Goal: Navigation & Orientation: Find specific page/section

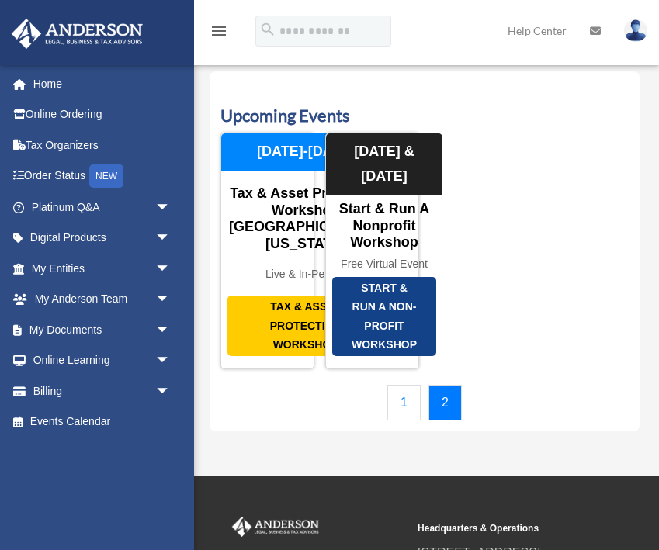
scroll to position [23, 0]
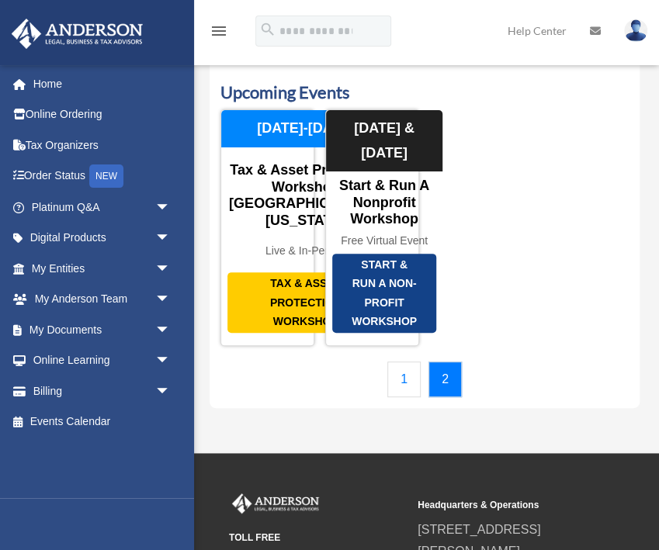
click at [640, 35] on img at bounding box center [635, 30] width 23 height 23
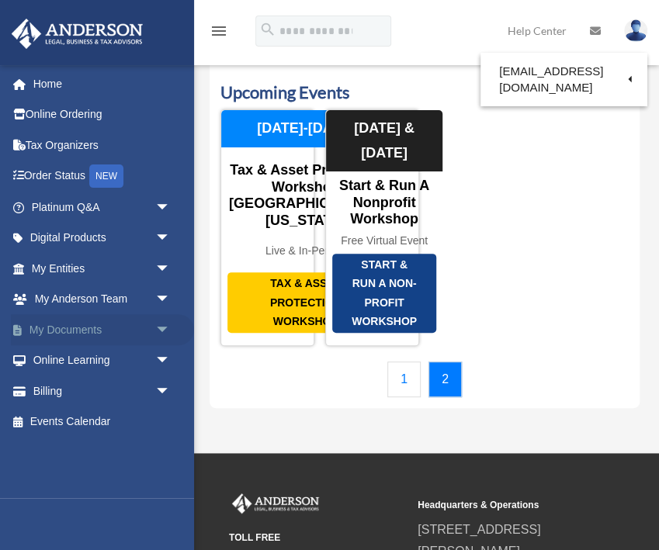
click at [75, 333] on link "My Documents arrow_drop_down" at bounding box center [102, 329] width 183 height 31
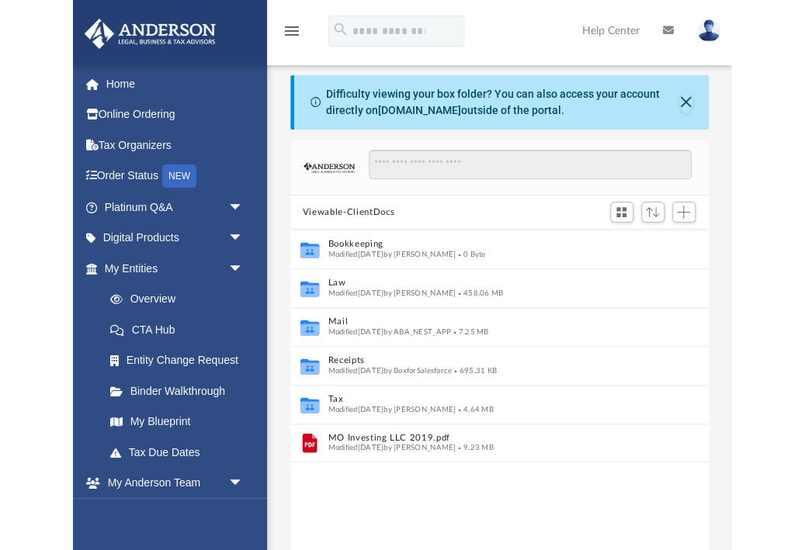
scroll to position [352, 418]
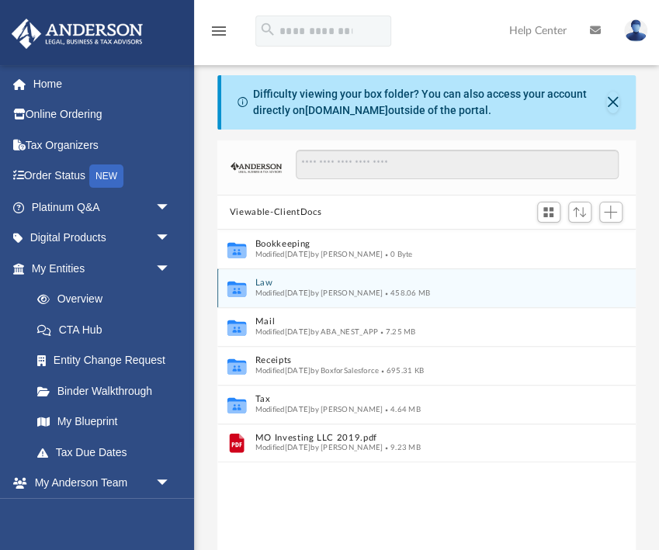
click at [269, 291] on span "Modified Fri Aug 15 2025 by Nikki Llagas" at bounding box center [319, 294] width 128 height 8
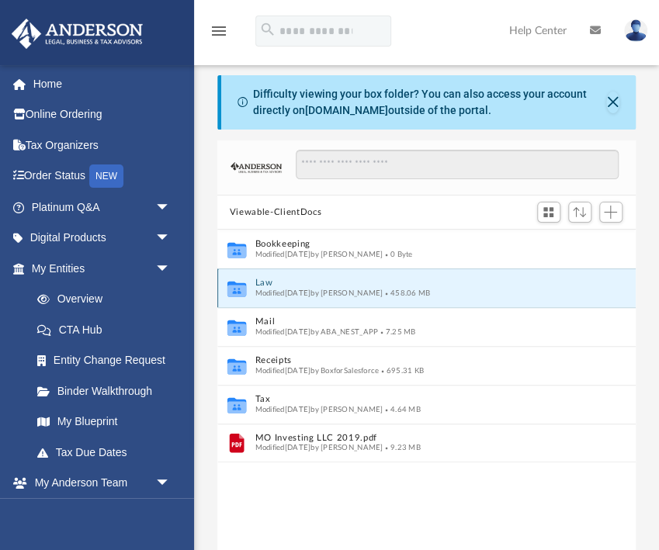
click at [241, 292] on icon "grid" at bounding box center [236, 291] width 19 height 12
click at [227, 291] on icon "Collaborated Folder" at bounding box center [236, 288] width 23 height 25
click at [234, 291] on icon "grid" at bounding box center [236, 290] width 19 height 16
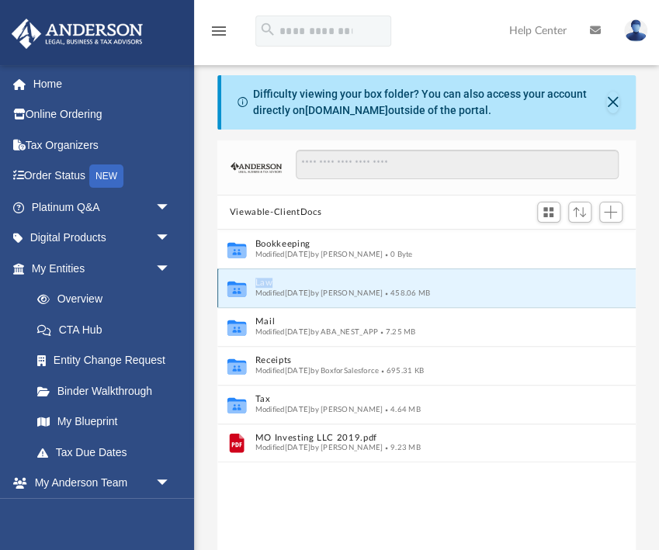
click at [234, 291] on icon "grid" at bounding box center [236, 290] width 19 height 16
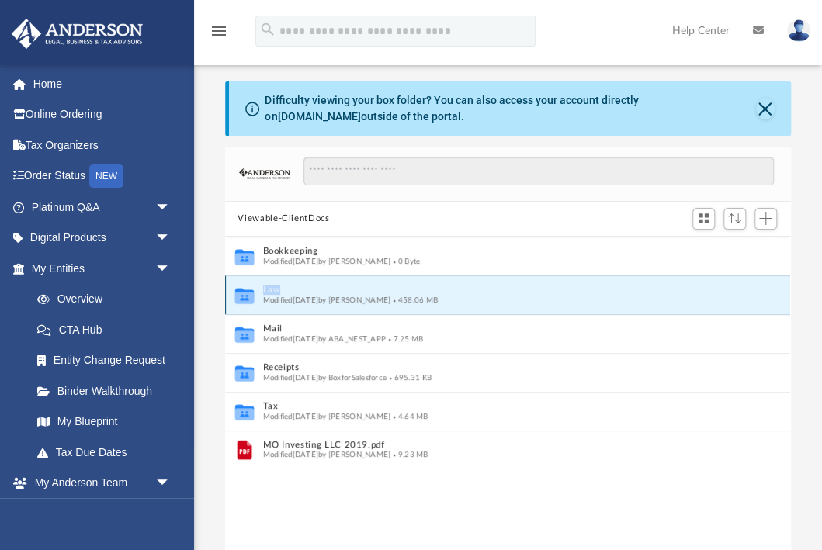
scroll to position [1, 0]
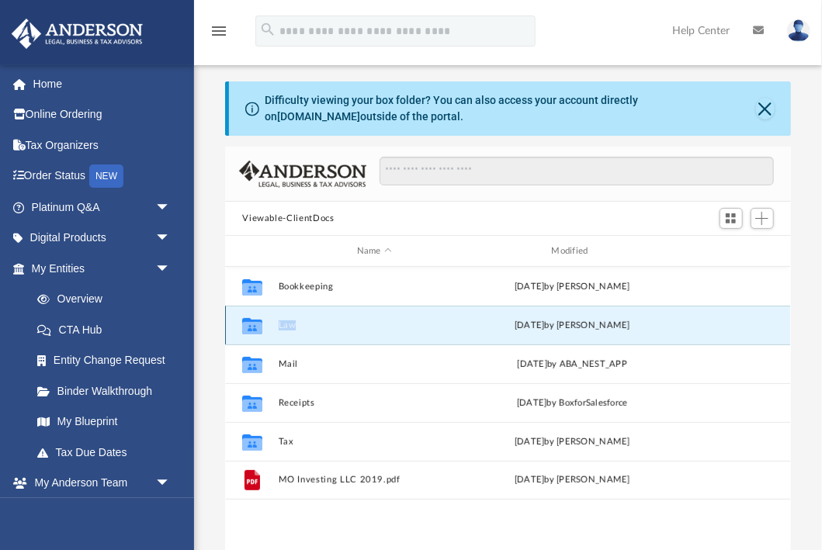
click at [286, 327] on button "Law" at bounding box center [375, 326] width 192 height 10
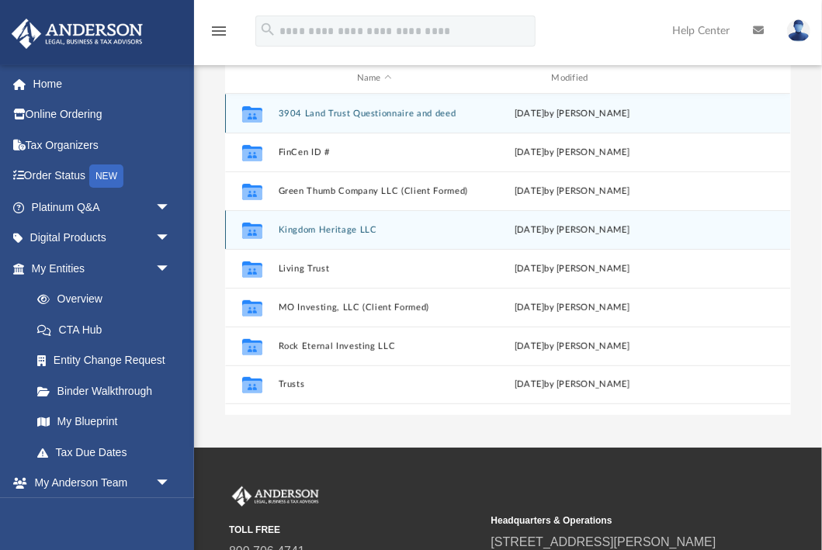
scroll to position [174, 0]
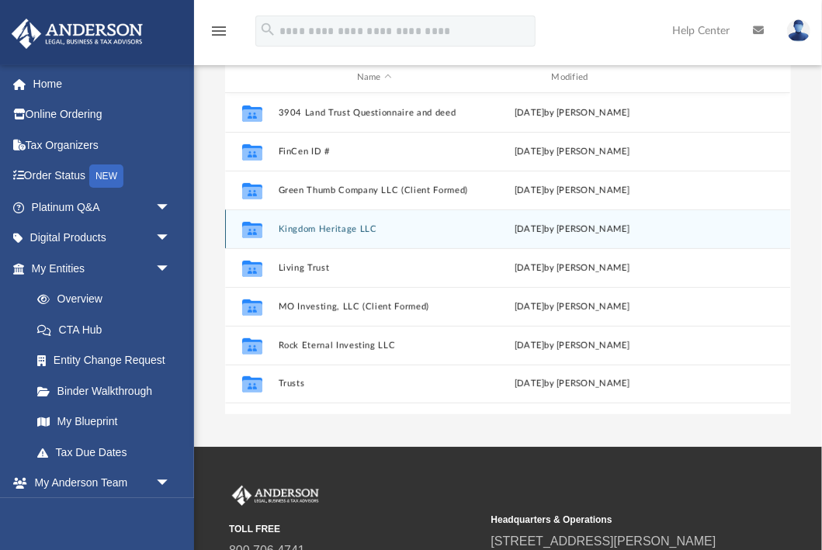
click at [344, 229] on button "Kingdom Heritage LLC" at bounding box center [375, 229] width 192 height 10
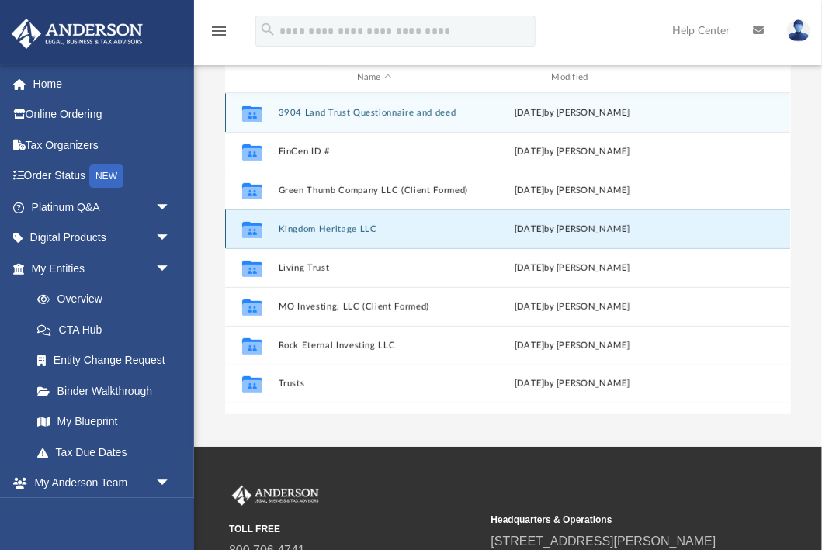
scroll to position [0, 0]
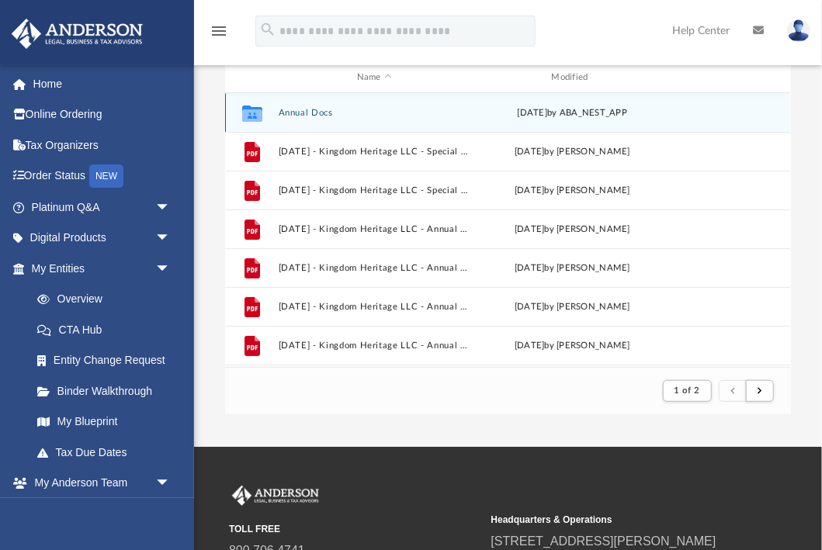
drag, startPoint x: 496, startPoint y: 114, endPoint x: 554, endPoint y: 114, distance: 58.2
click at [550, 115] on div "Wed Oct 16 2024 by ABA_NEST_APP" at bounding box center [573, 113] width 192 height 14
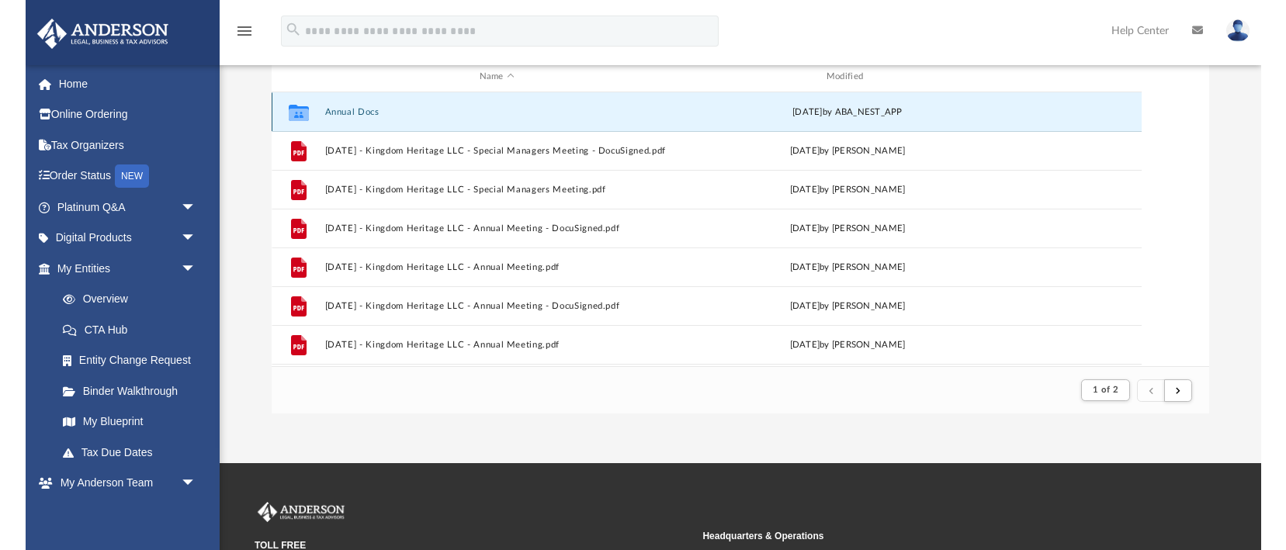
scroll to position [182, 0]
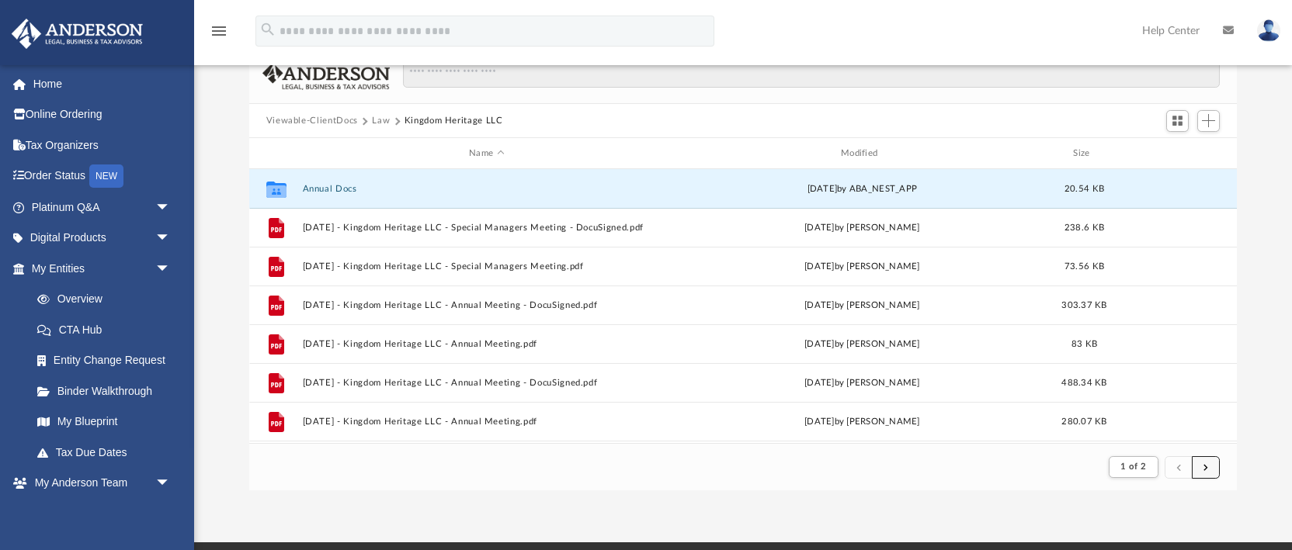
click at [658, 467] on span "submit" at bounding box center [1205, 467] width 5 height 9
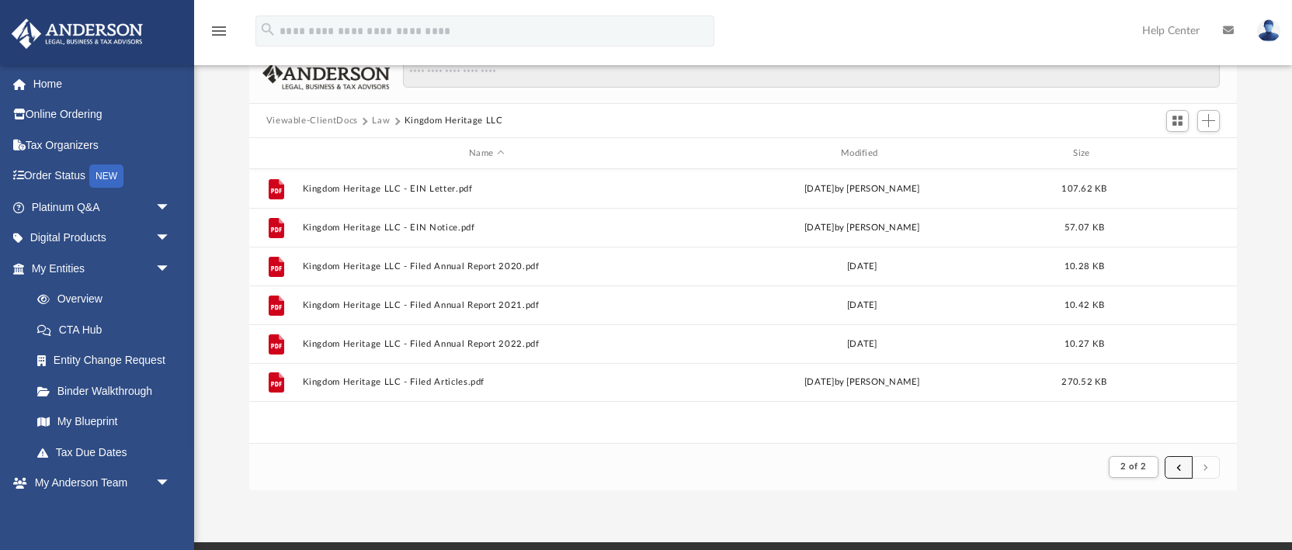
click at [658, 467] on span "submit" at bounding box center [1178, 467] width 5 height 9
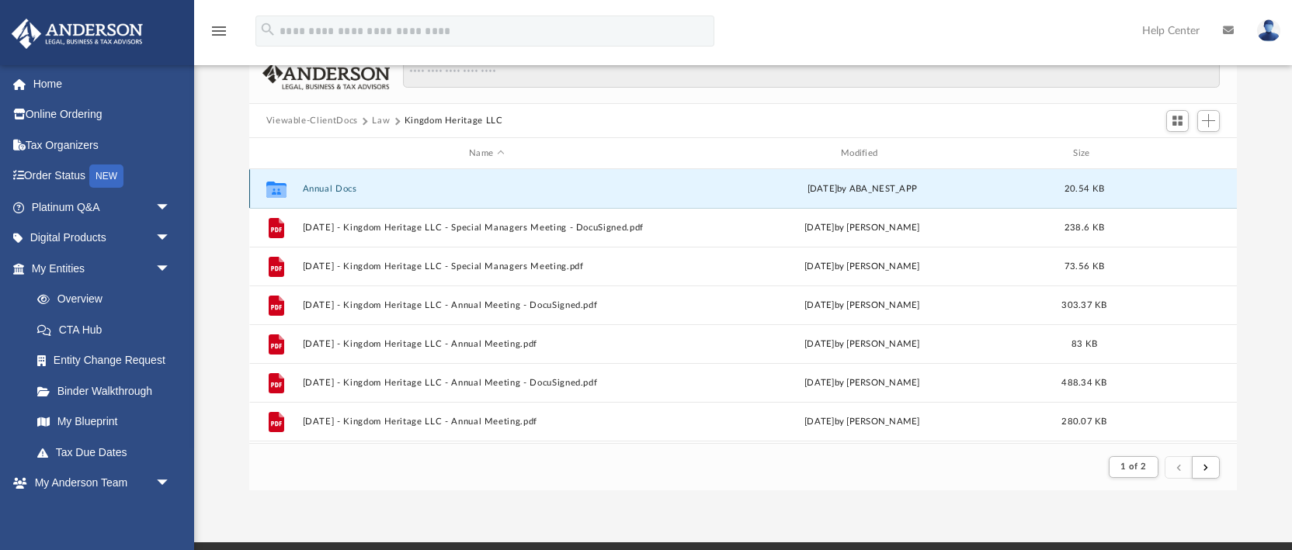
click at [317, 193] on button "Annual Docs" at bounding box center [486, 189] width 369 height 10
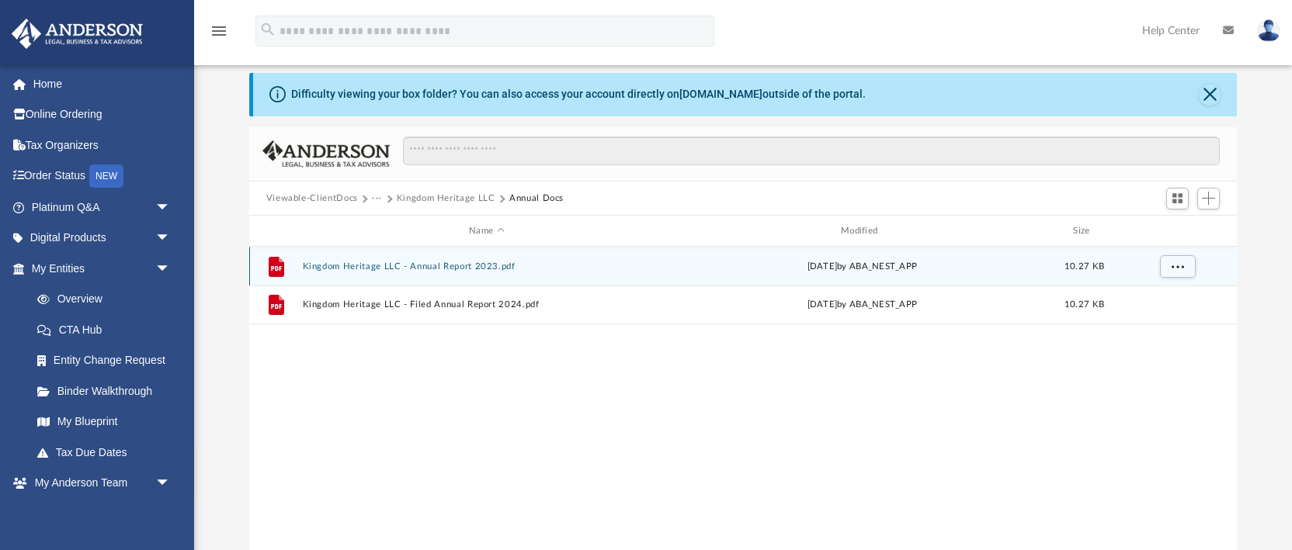
scroll to position [0, 0]
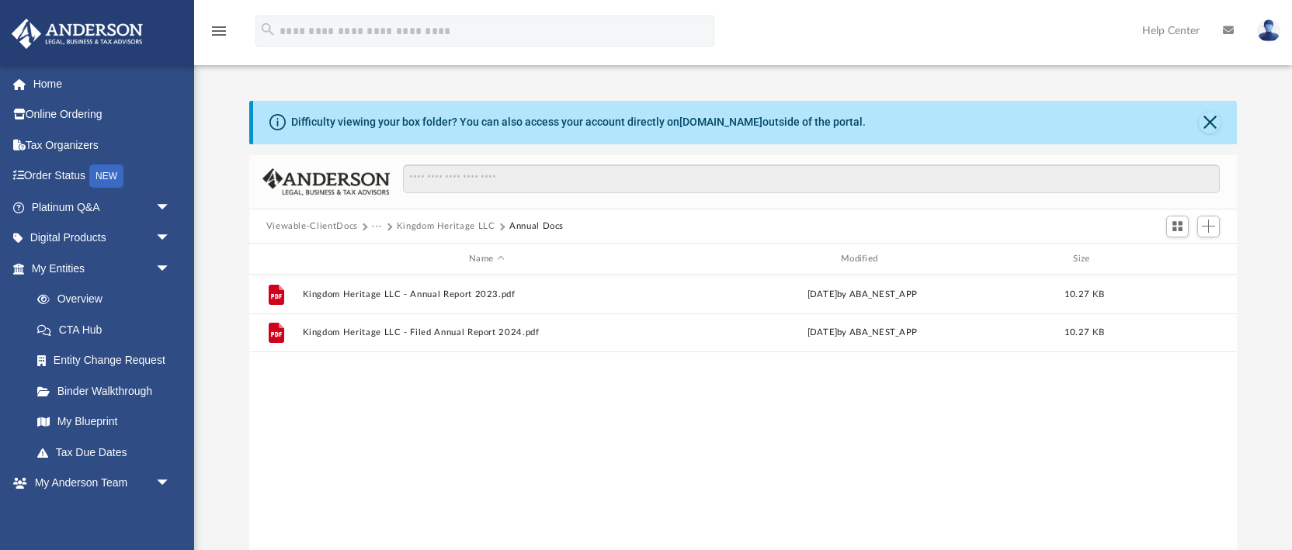
click at [416, 227] on button "Kingdom Heritage LLC" at bounding box center [446, 227] width 99 height 14
click at [375, 227] on button "···" at bounding box center [377, 227] width 10 height 14
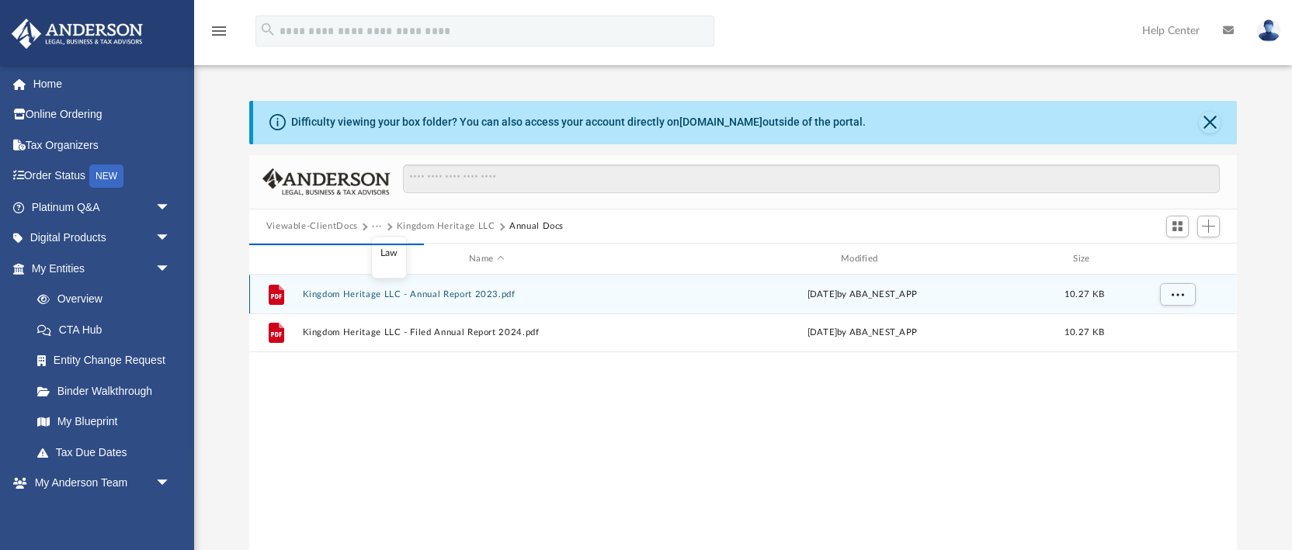
scroll to position [0, 1]
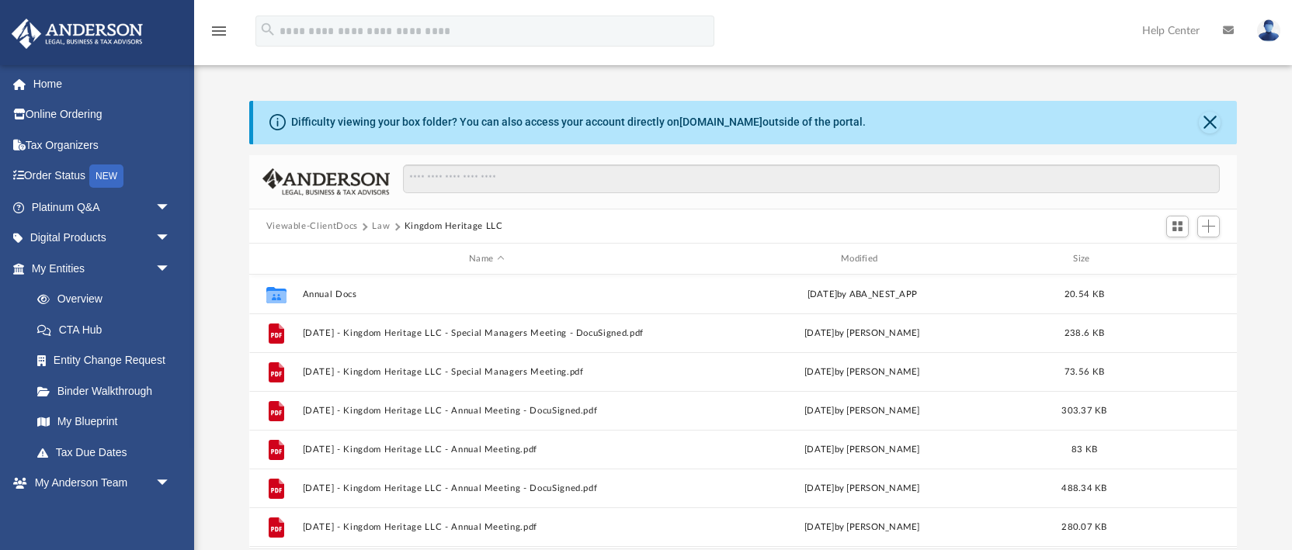
click at [338, 226] on button "Viewable-ClientDocs" at bounding box center [312, 227] width 92 height 14
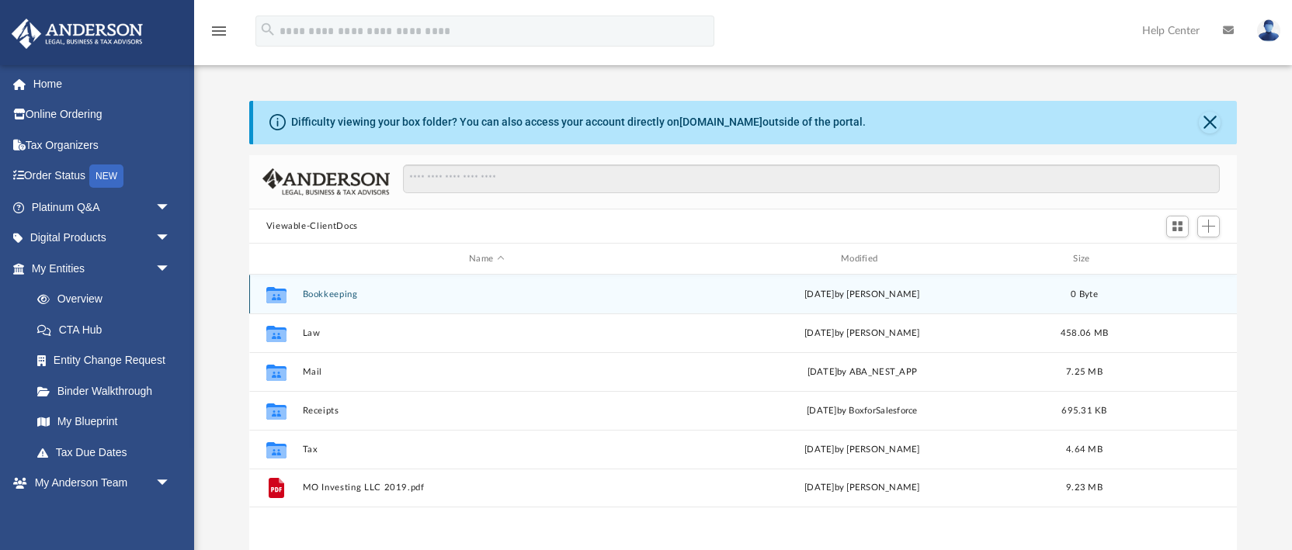
scroll to position [352, 987]
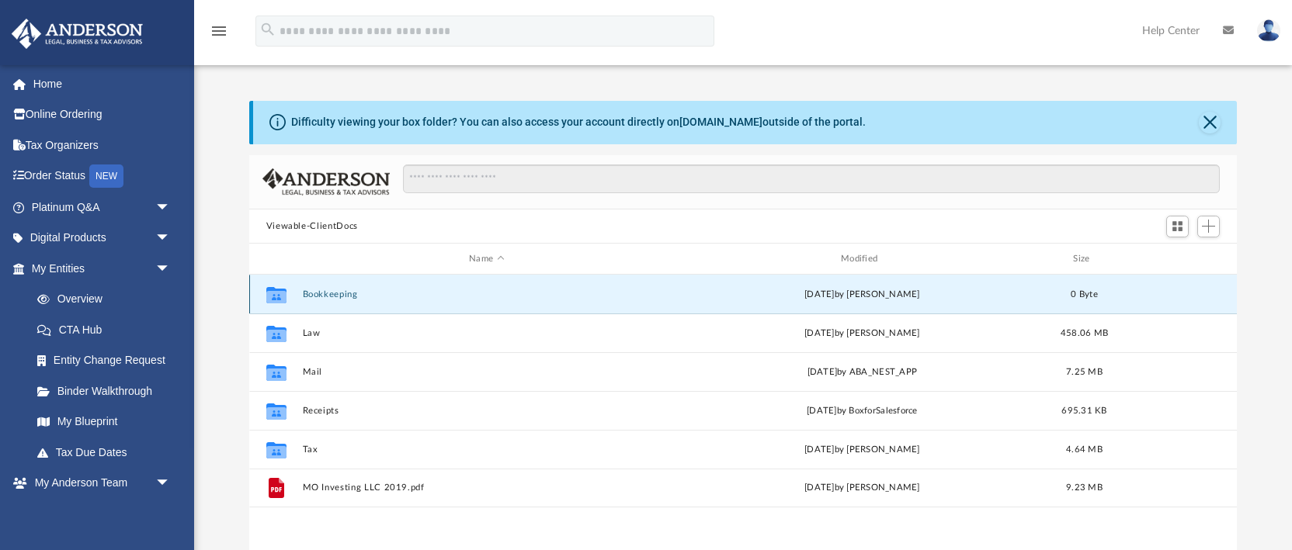
click at [323, 296] on button "Bookkeeping" at bounding box center [486, 295] width 369 height 10
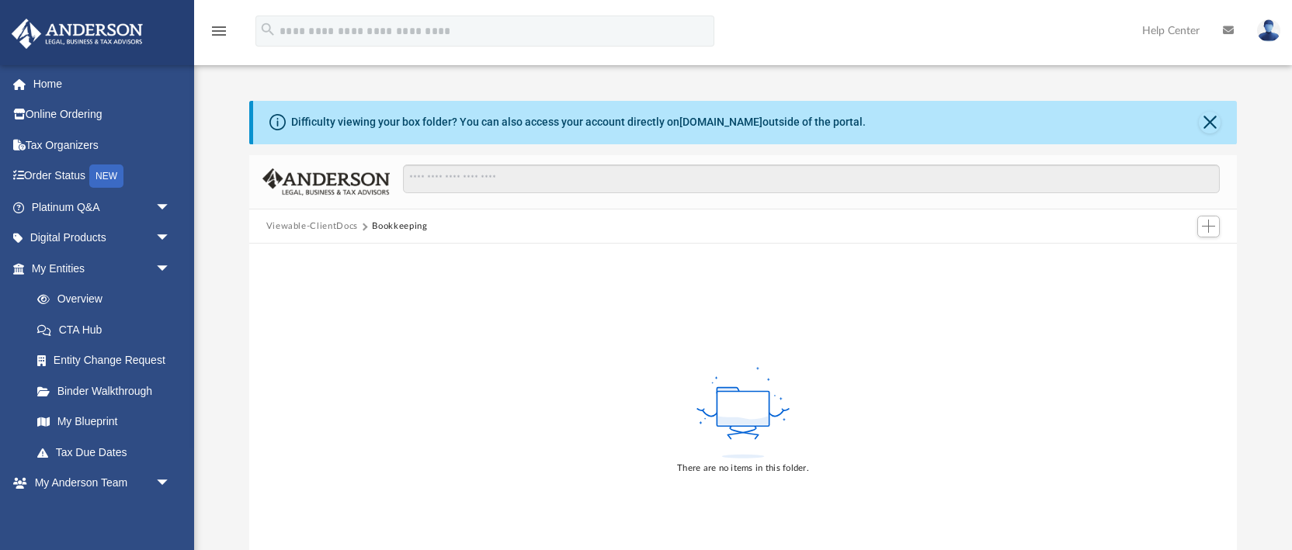
click at [333, 225] on button "Viewable-ClientDocs" at bounding box center [312, 227] width 92 height 14
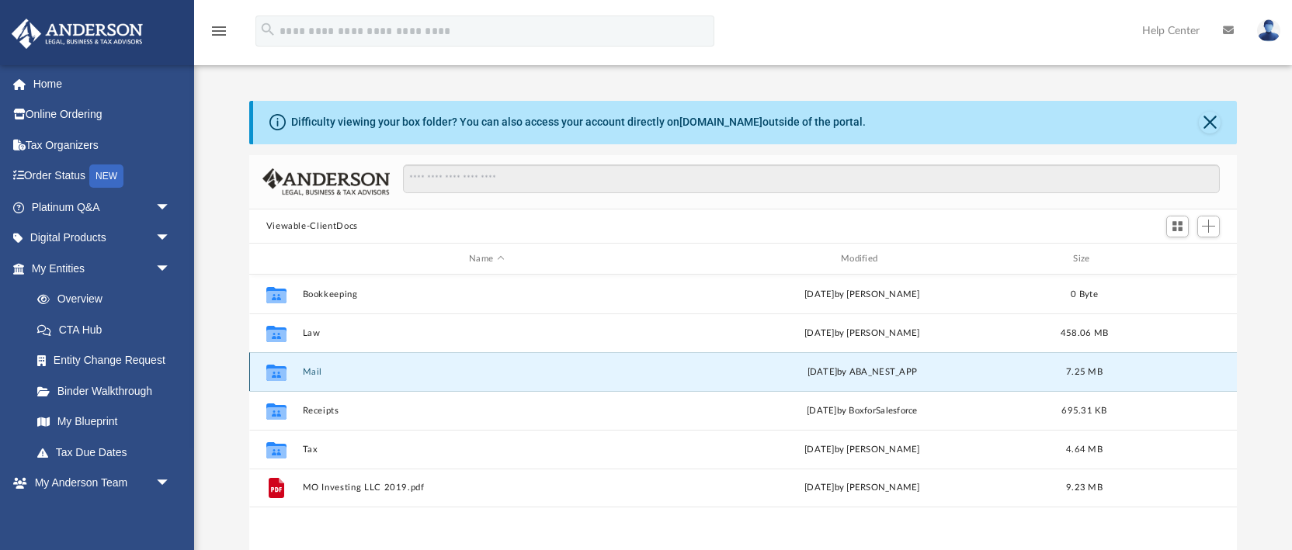
click at [312, 372] on button "Mail" at bounding box center [486, 372] width 369 height 10
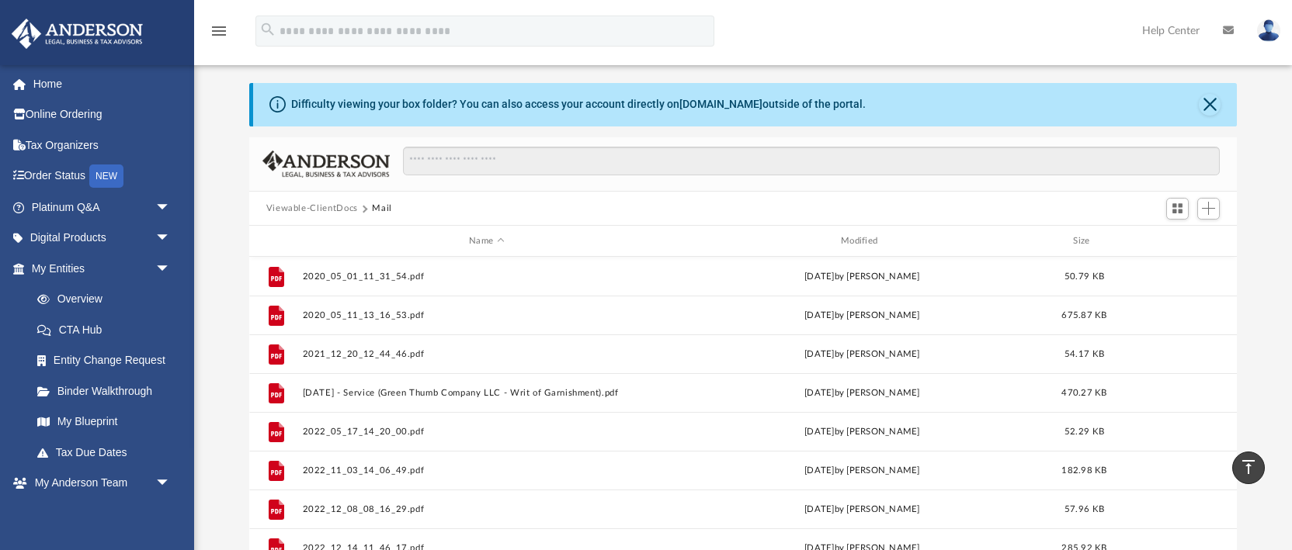
scroll to position [0, 0]
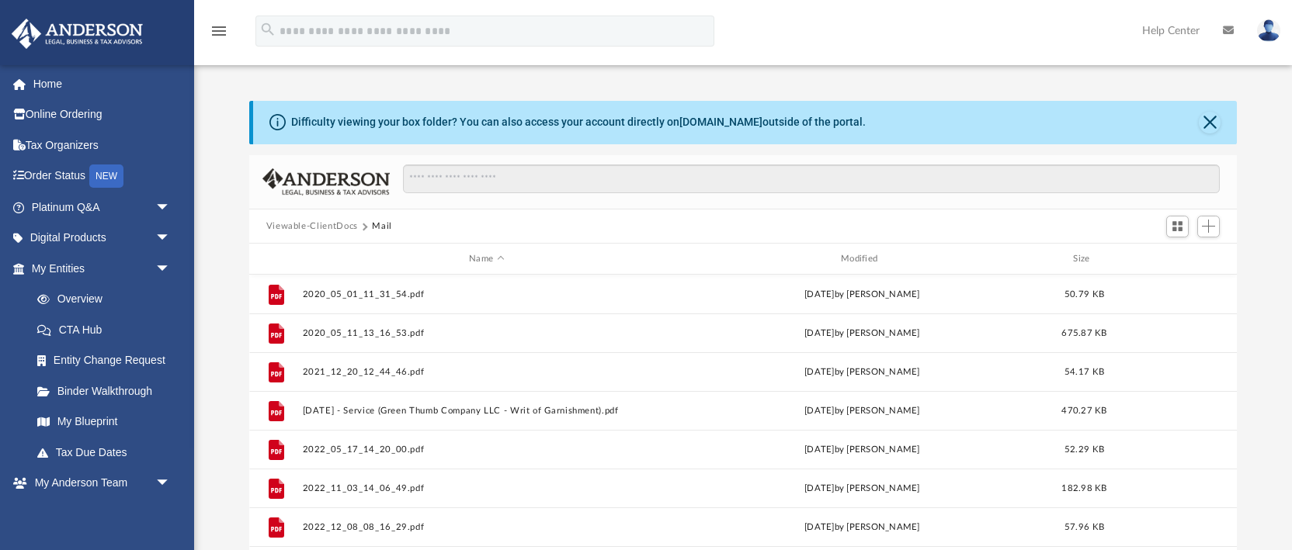
click at [304, 227] on button "Viewable-ClientDocs" at bounding box center [312, 227] width 92 height 14
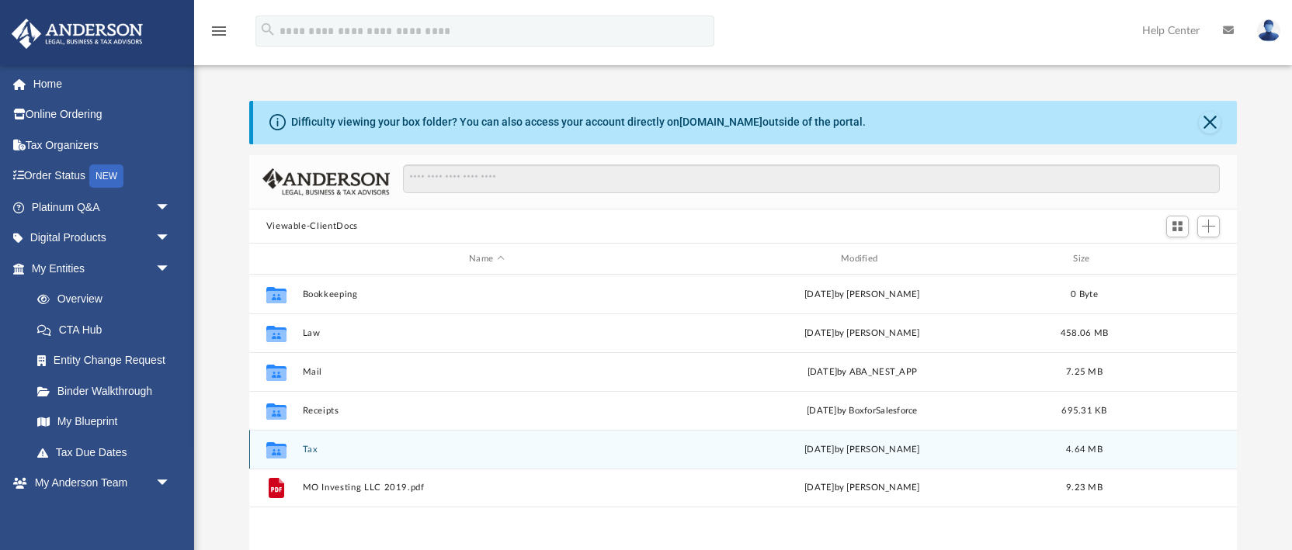
click at [308, 450] on button "Tax" at bounding box center [486, 450] width 369 height 10
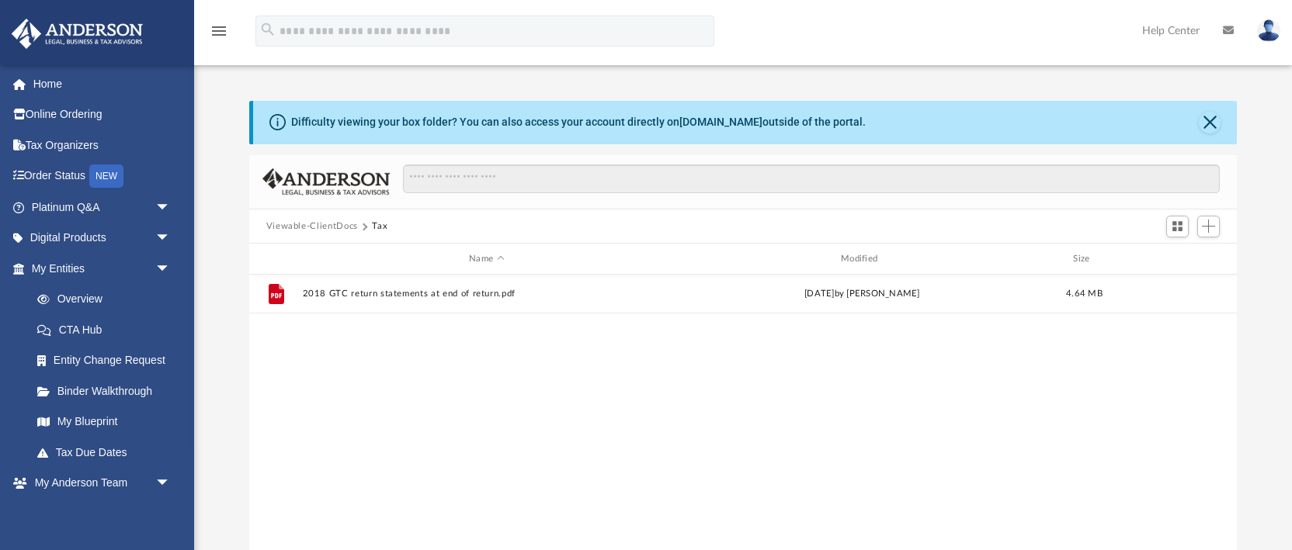
click at [307, 229] on button "Viewable-ClientDocs" at bounding box center [312, 227] width 92 height 14
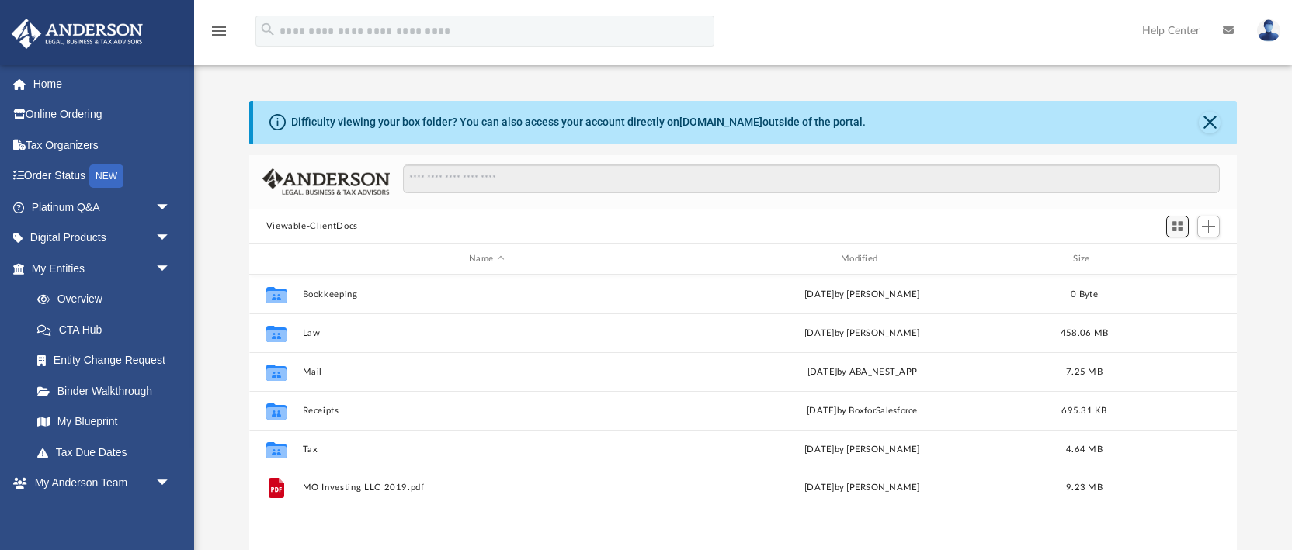
click at [658, 228] on span "Switch to Grid View" at bounding box center [1177, 226] width 13 height 13
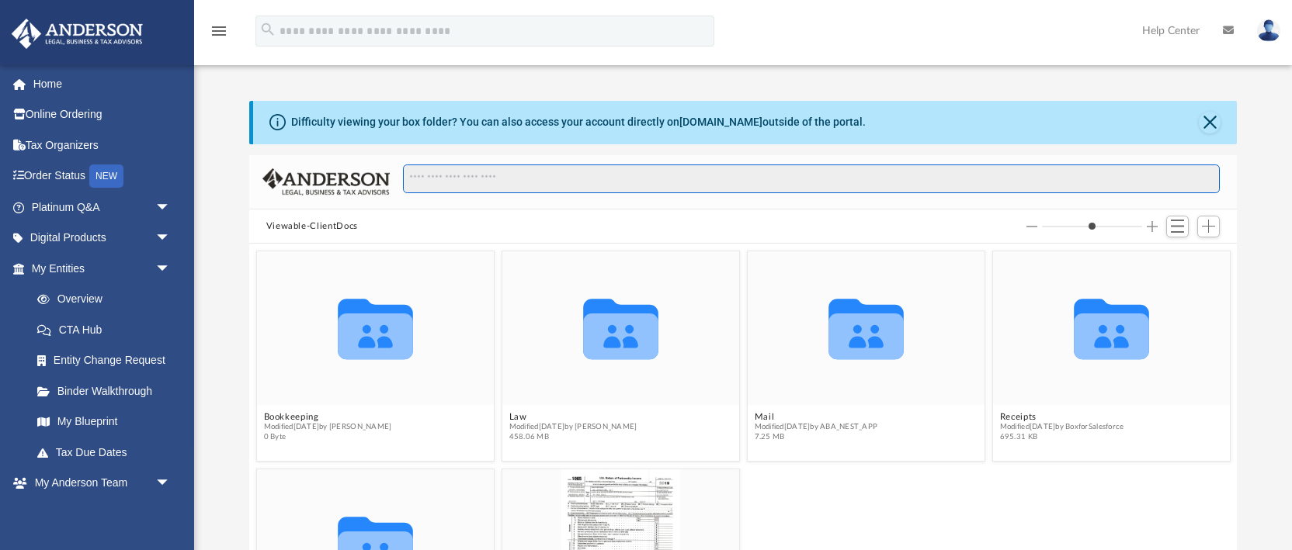
click at [466, 175] on input "Search files and folders" at bounding box center [811, 179] width 817 height 29
type input "**********"
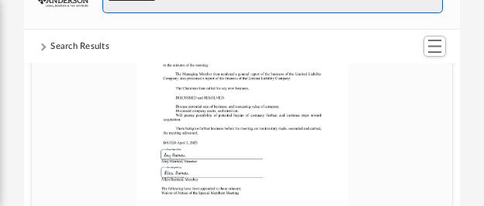
scroll to position [4503, 0]
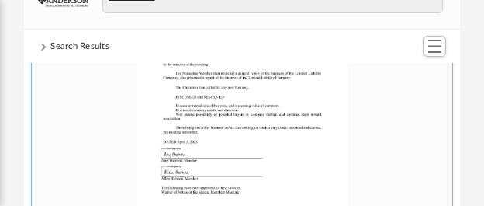
click at [249, 152] on div "grid" at bounding box center [243, 94] width 422 height 274
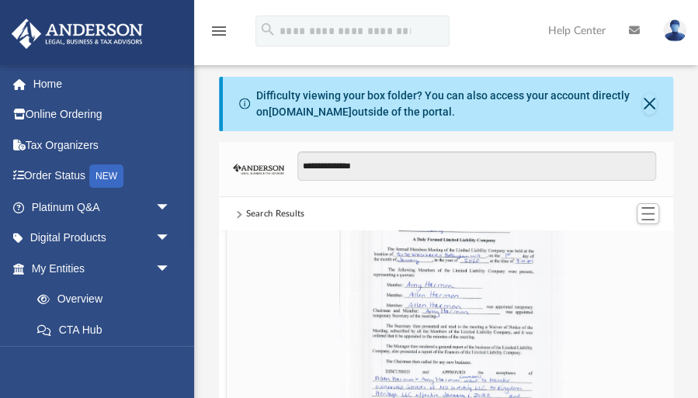
scroll to position [305, 453]
